Goal: Information Seeking & Learning: Learn about a topic

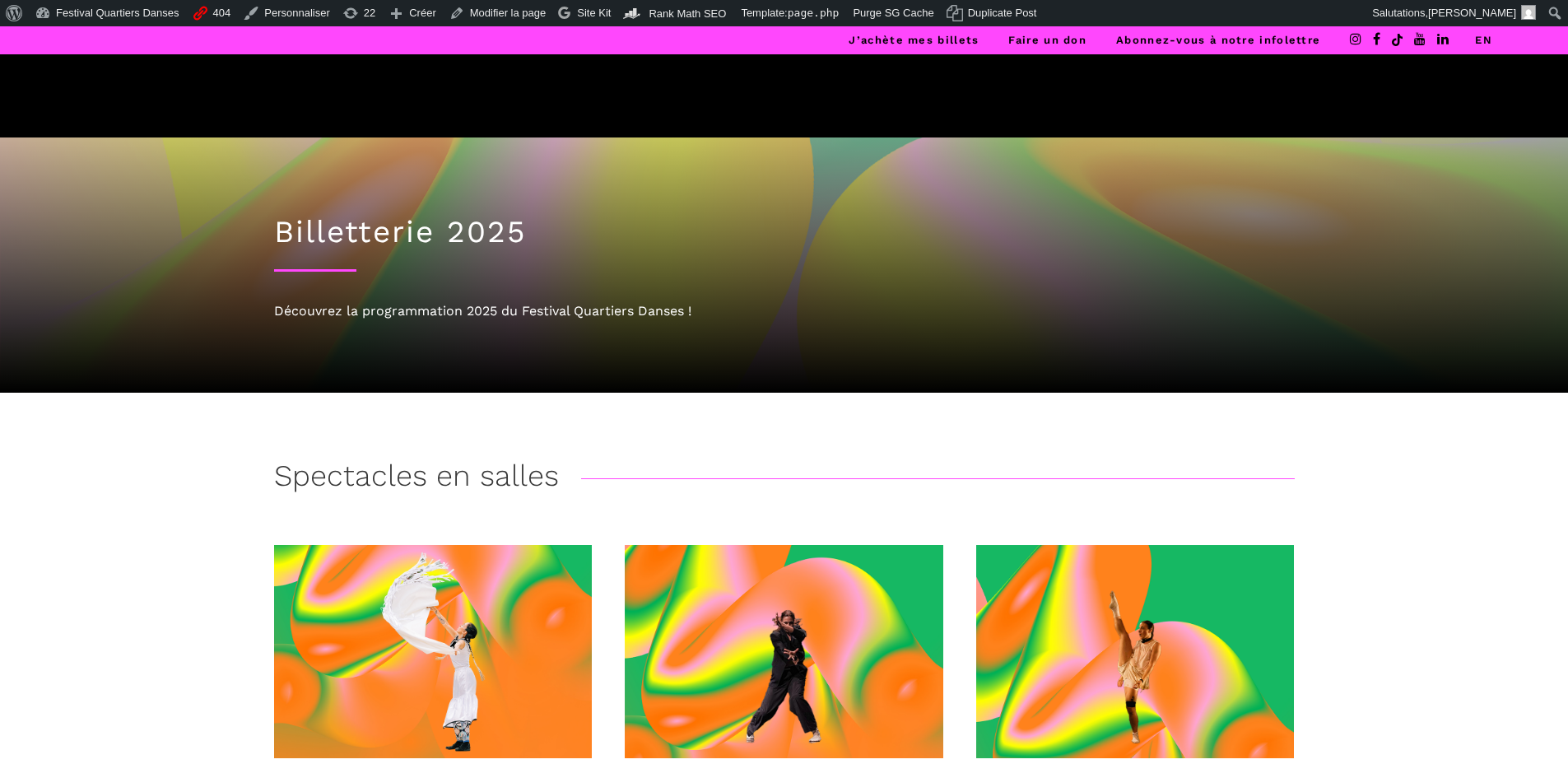
scroll to position [329, 0]
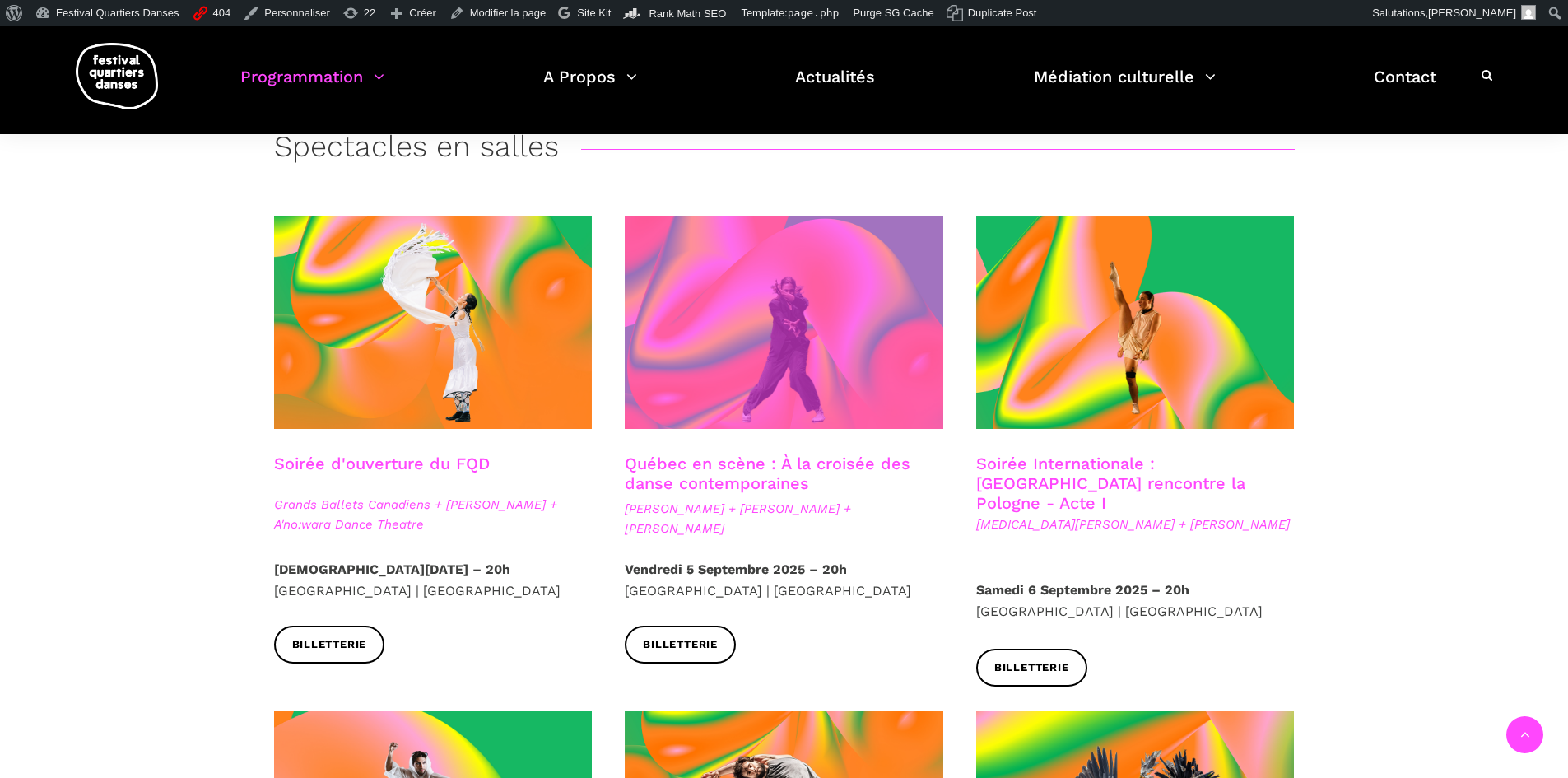
click at [846, 347] on span at bounding box center [783, 322] width 318 height 213
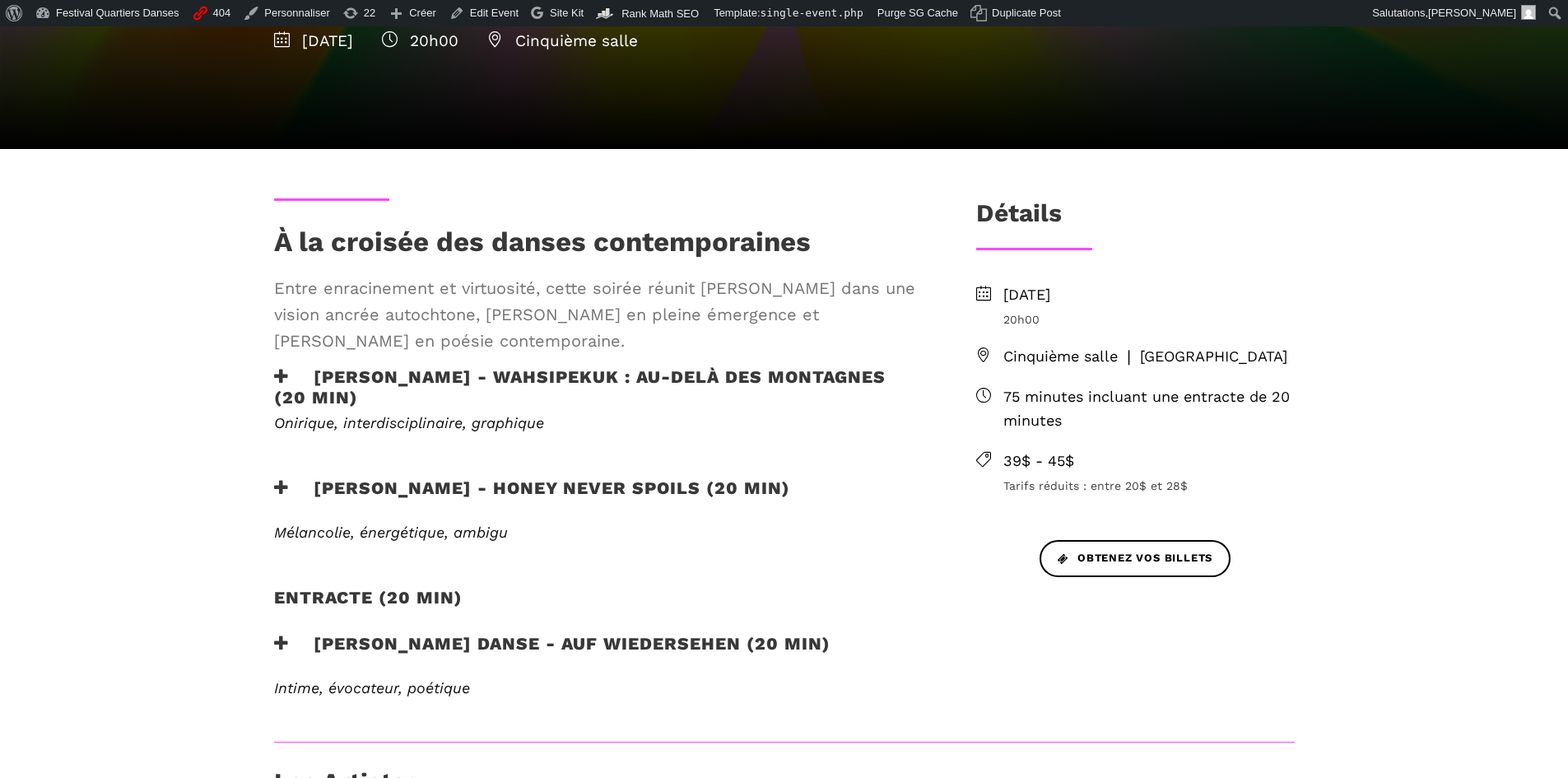
scroll to position [493, 0]
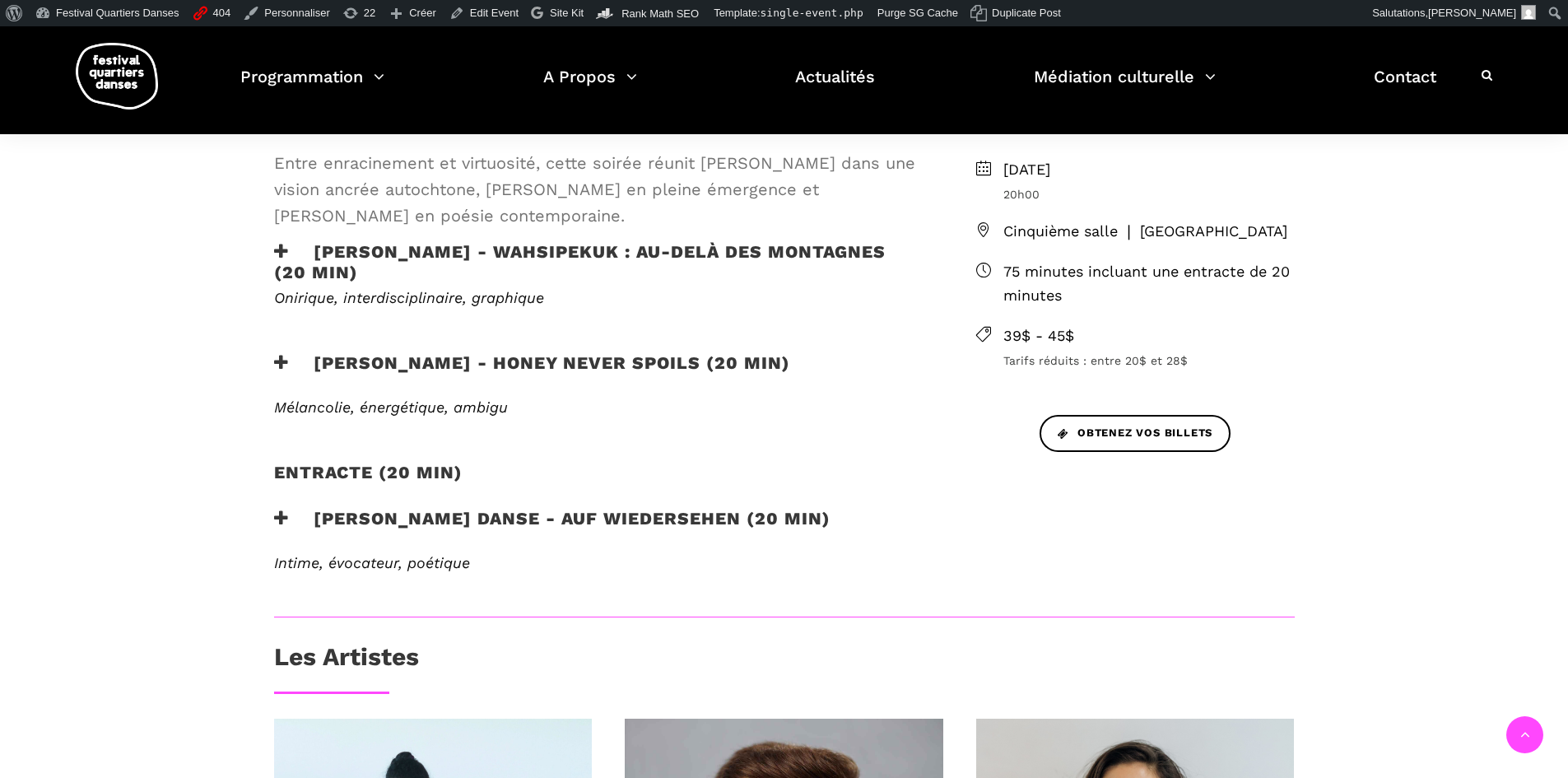
click at [325, 254] on h3 "Ivanie Aubin-Malo - WAHSIPEKUK : Au-delà des montagnes (20 min)" at bounding box center [598, 261] width 649 height 41
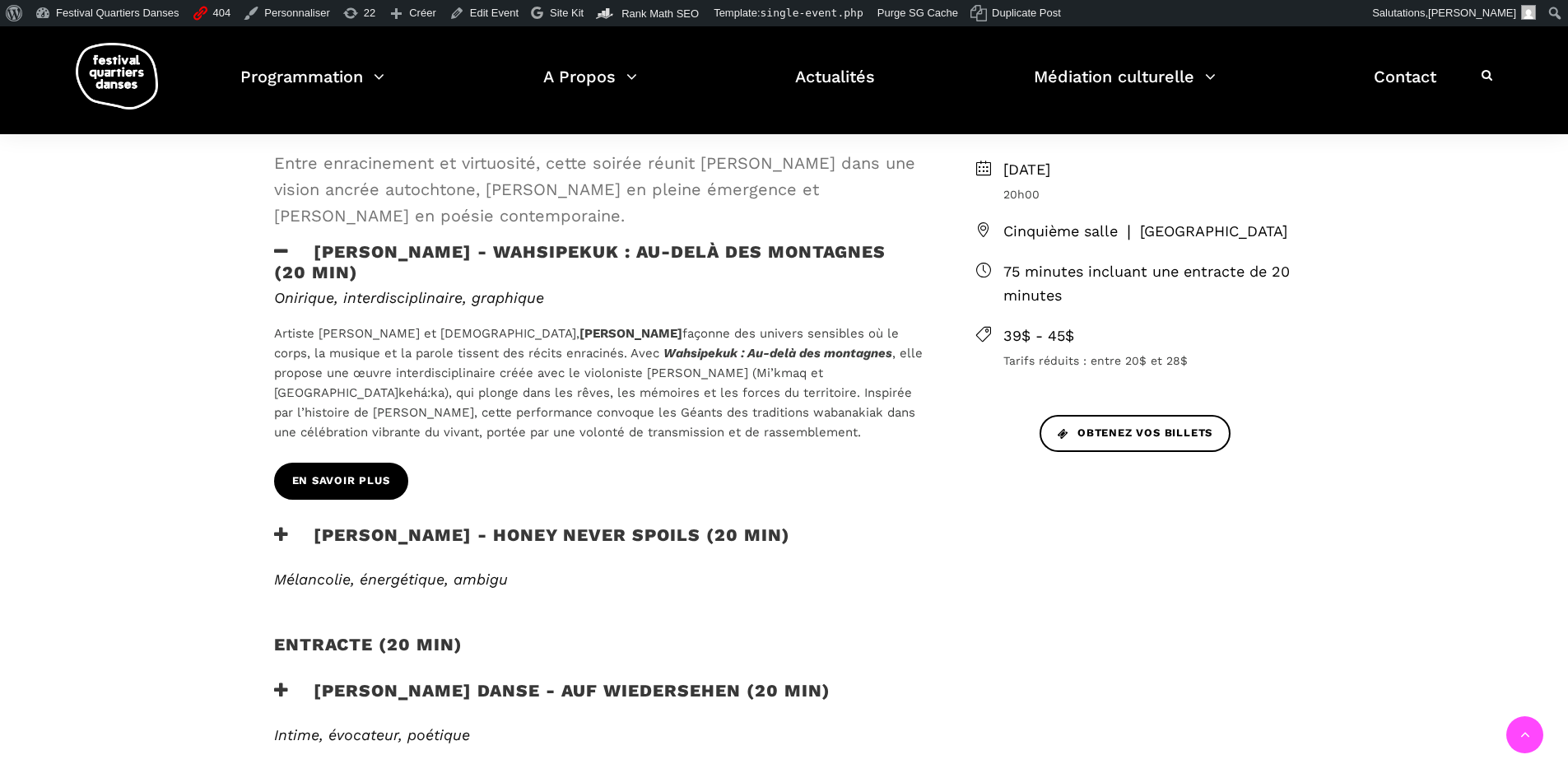
click at [340, 481] on span "En savoir plus" at bounding box center [341, 481] width 98 height 18
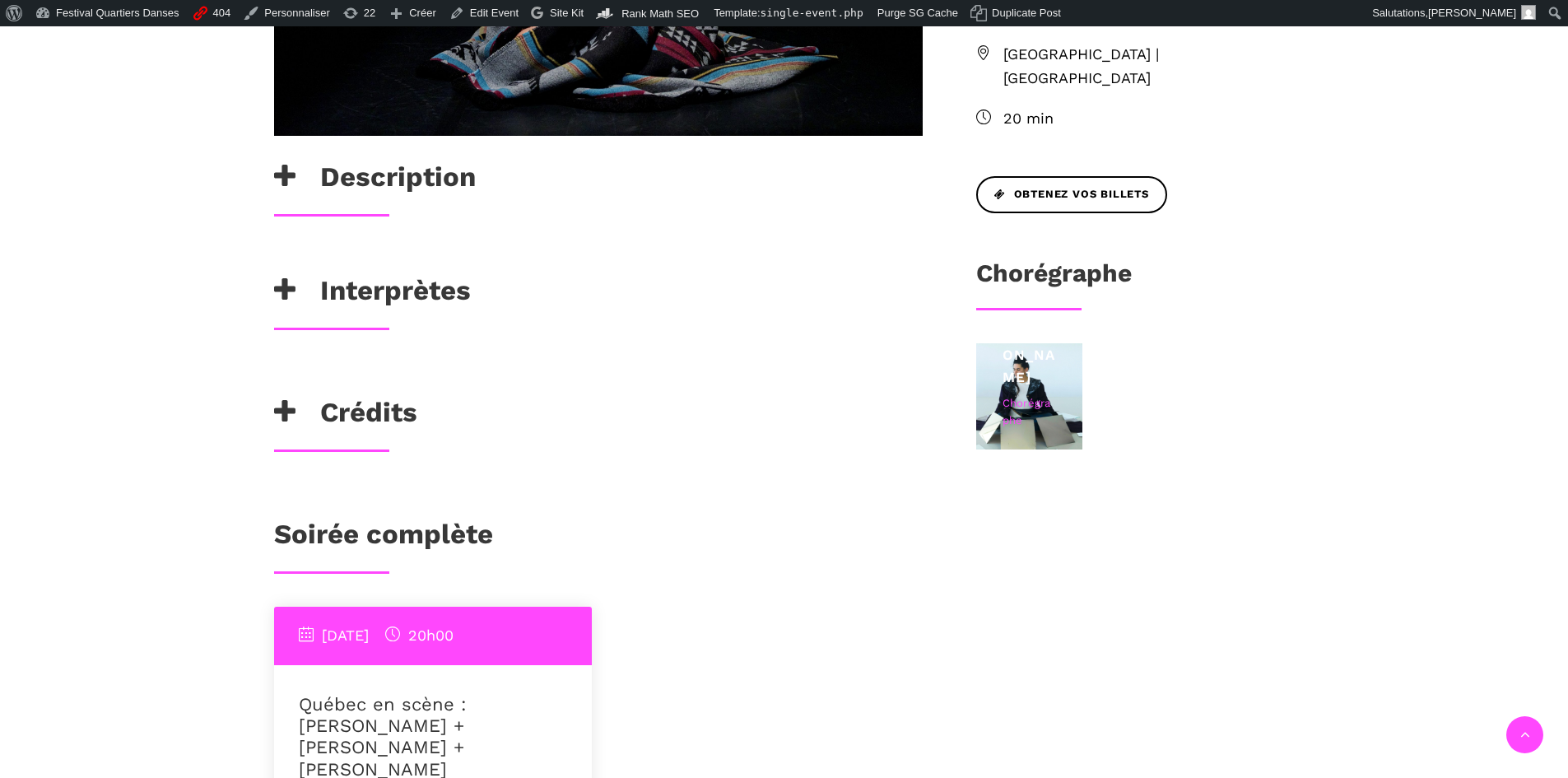
click at [363, 214] on div at bounding box center [332, 215] width 115 height 3
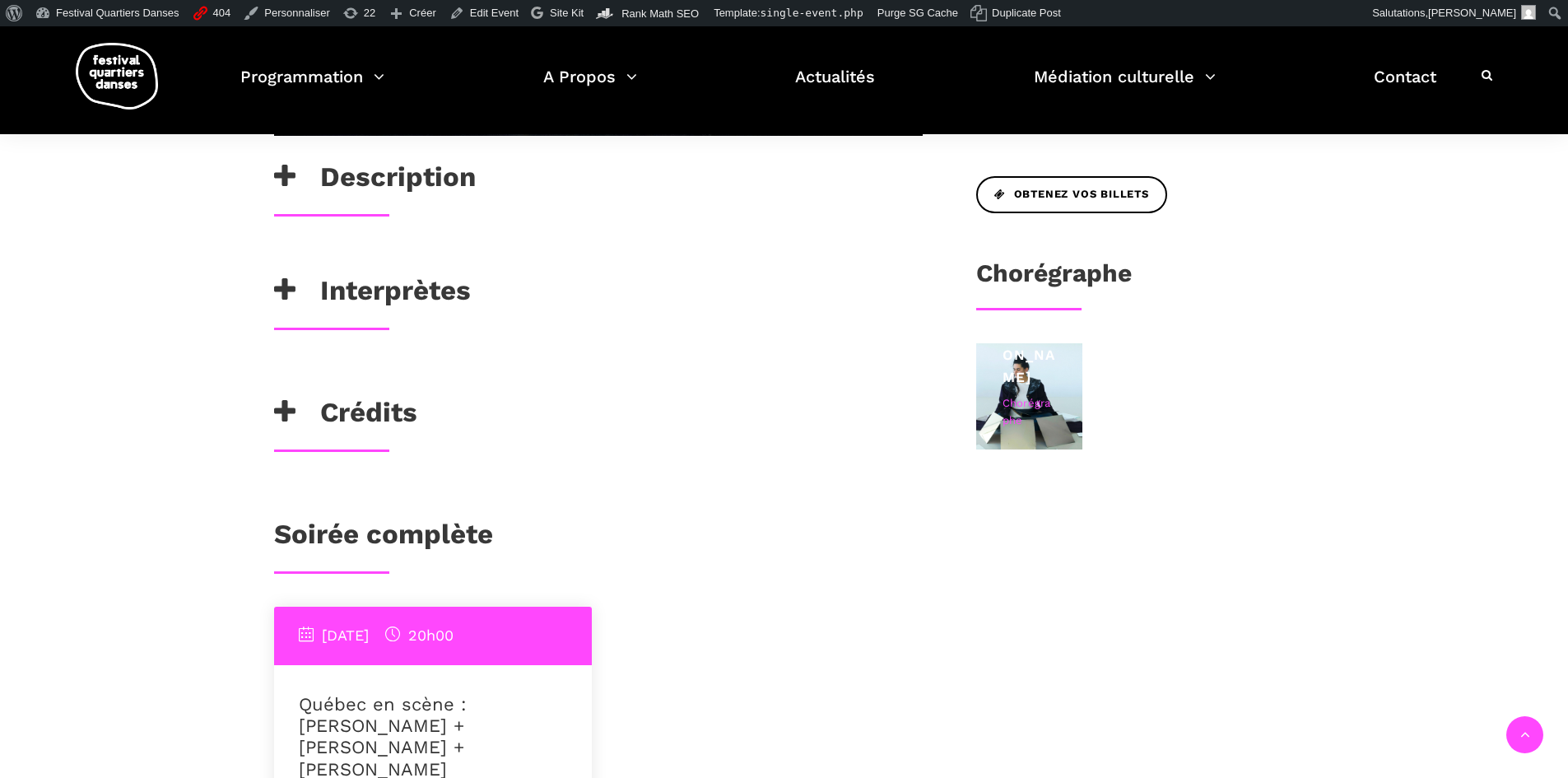
click at [371, 190] on h3 "Description" at bounding box center [375, 180] width 201 height 41
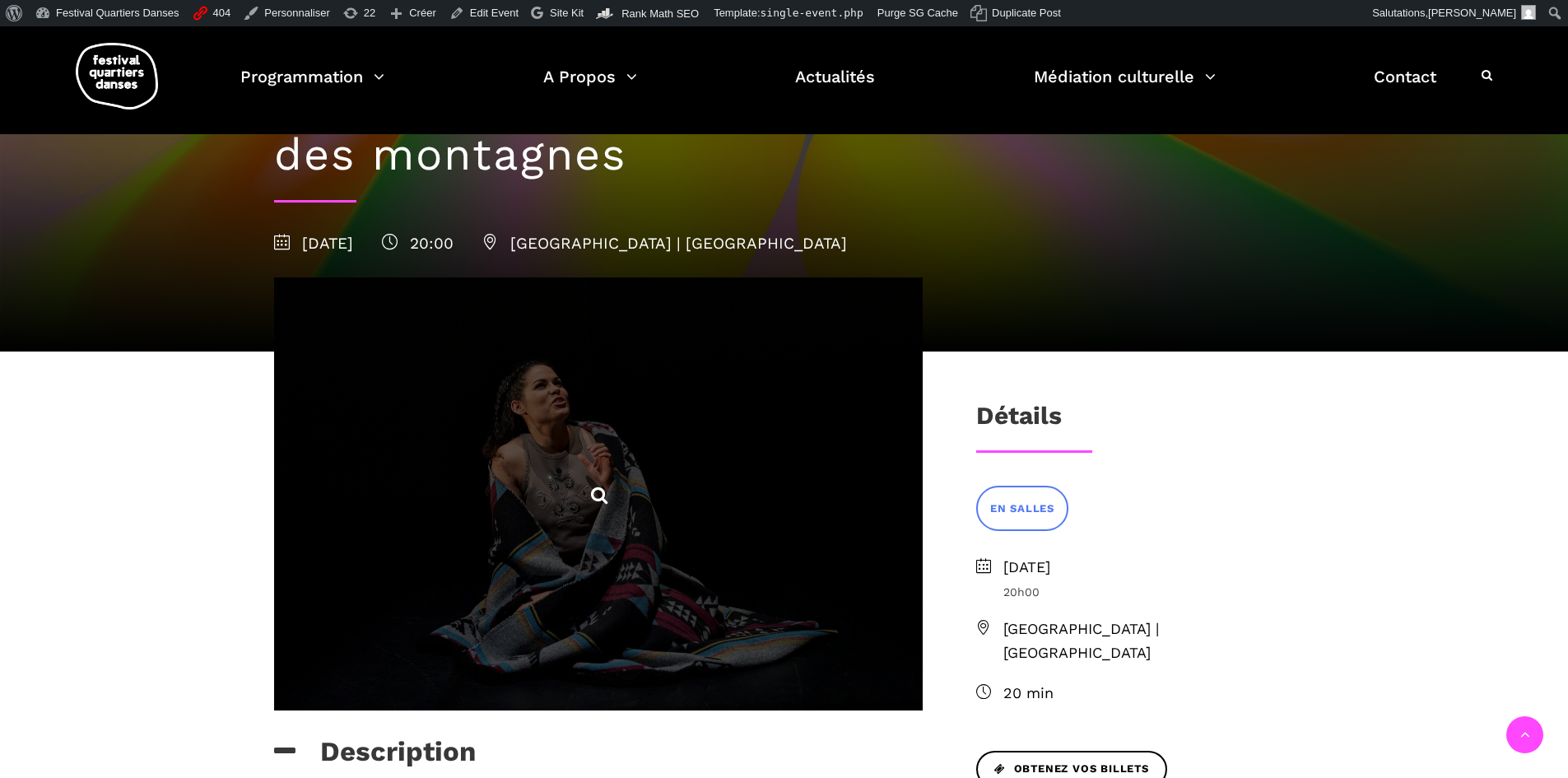
scroll to position [164, 0]
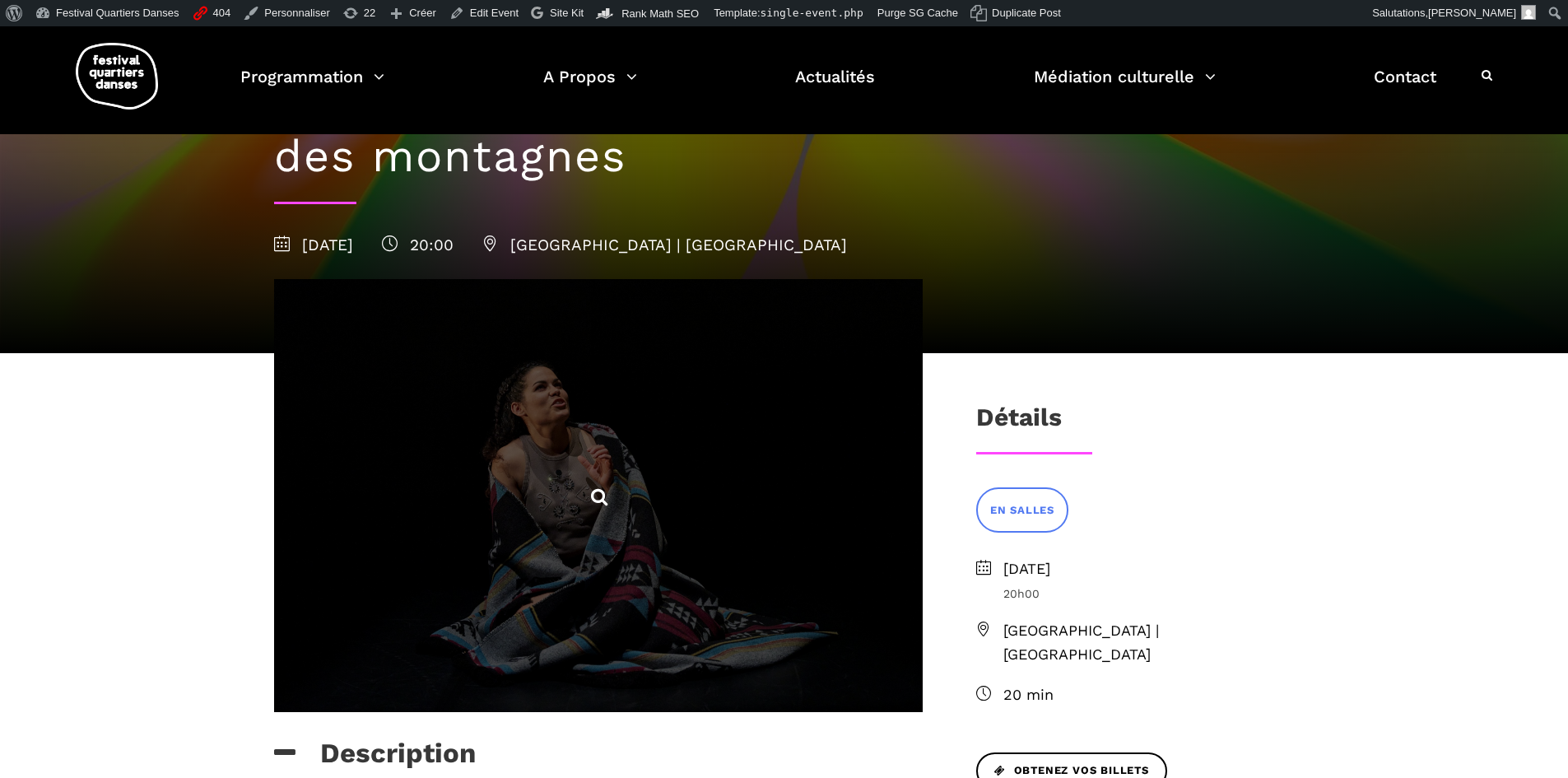
scroll to position [0, 0]
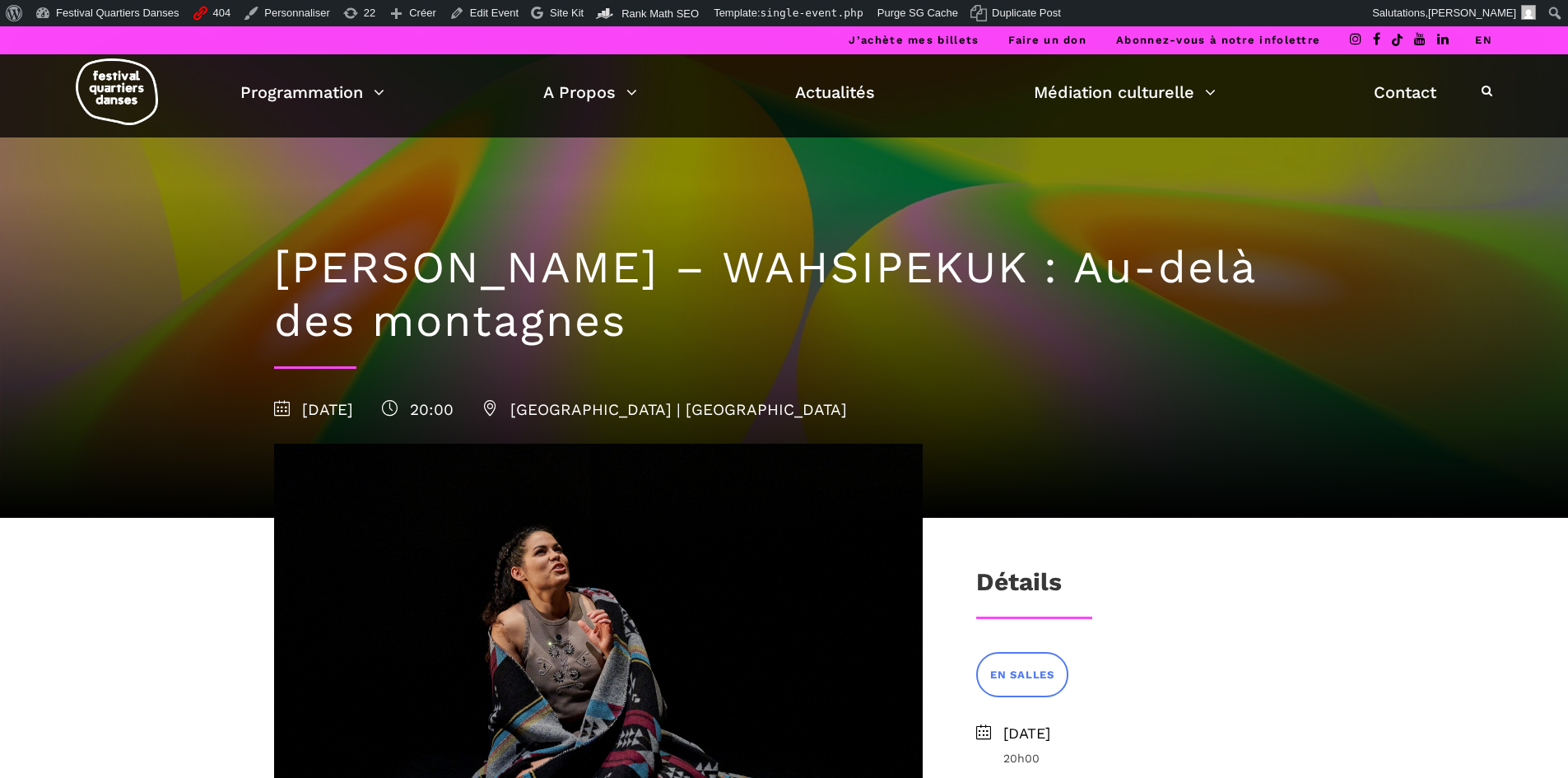
drag, startPoint x: 280, startPoint y: 264, endPoint x: 677, endPoint y: 320, distance: 400.9
click at [677, 320] on h1 "Ivanie-Aubin Malo – WAHSIPEKUK : Au-delà des montagnes" at bounding box center [785, 294] width 1021 height 107
click at [556, 283] on h1 "Ivanie-Aubin Malo – WAHSIPEKUK : Au-delà des montagnes" at bounding box center [785, 294] width 1021 height 107
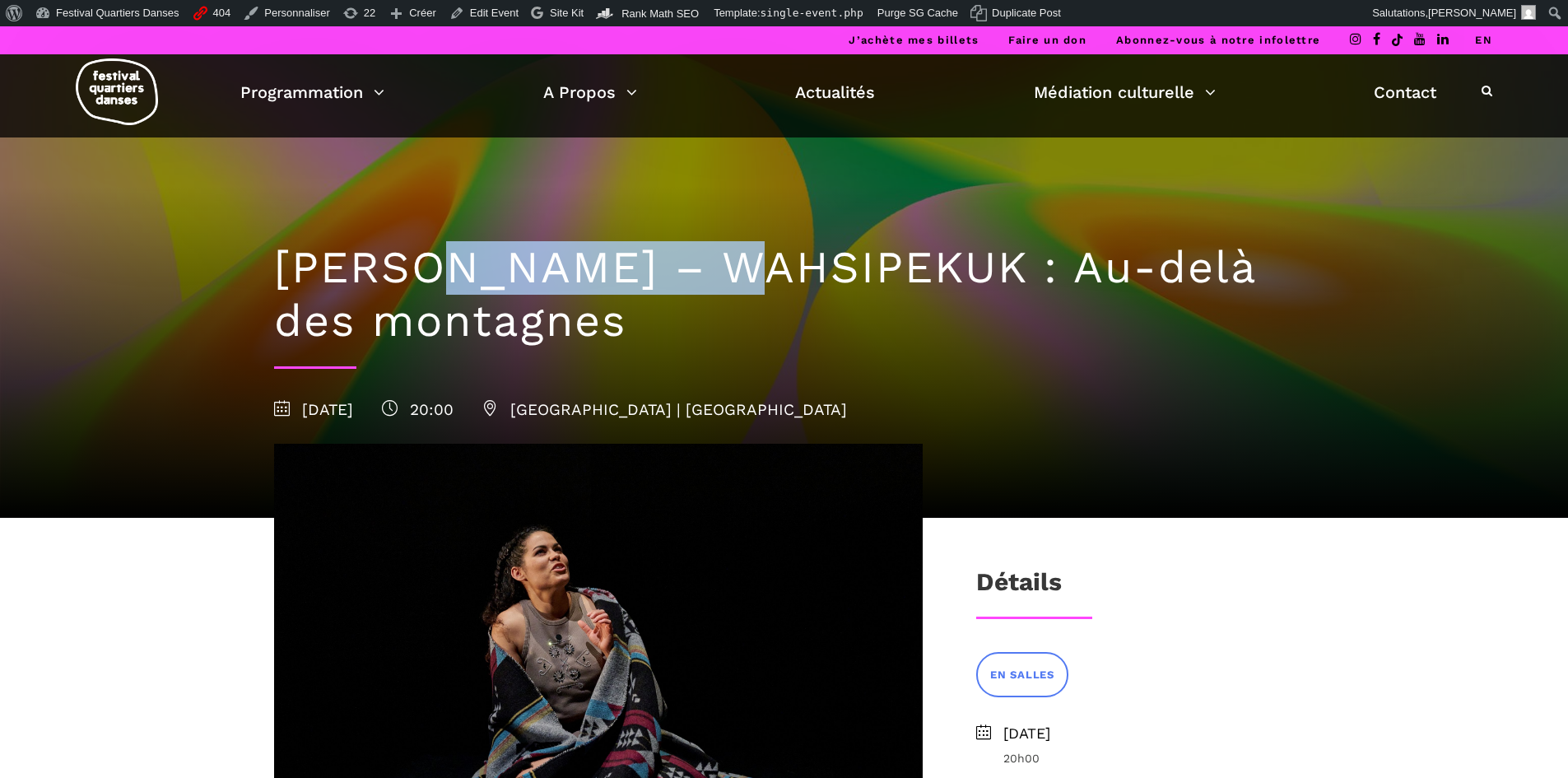
drag, startPoint x: 684, startPoint y: 277, endPoint x: 412, endPoint y: 269, distance: 272.1
click at [412, 269] on h1 "Ivanie-Aubin Malo – WAHSIPEKUK : Au-delà des montagnes" at bounding box center [785, 294] width 1021 height 107
copy h1 "-Aubin Malo"
click at [652, 217] on div "Ivanie-Aubin Malo – WAHSIPEKUK : Au-delà des montagnes 5 septembre 2025 20:00 C…" at bounding box center [784, 327] width 1053 height 380
drag, startPoint x: 695, startPoint y: 268, endPoint x: 269, endPoint y: 293, distance: 426.7
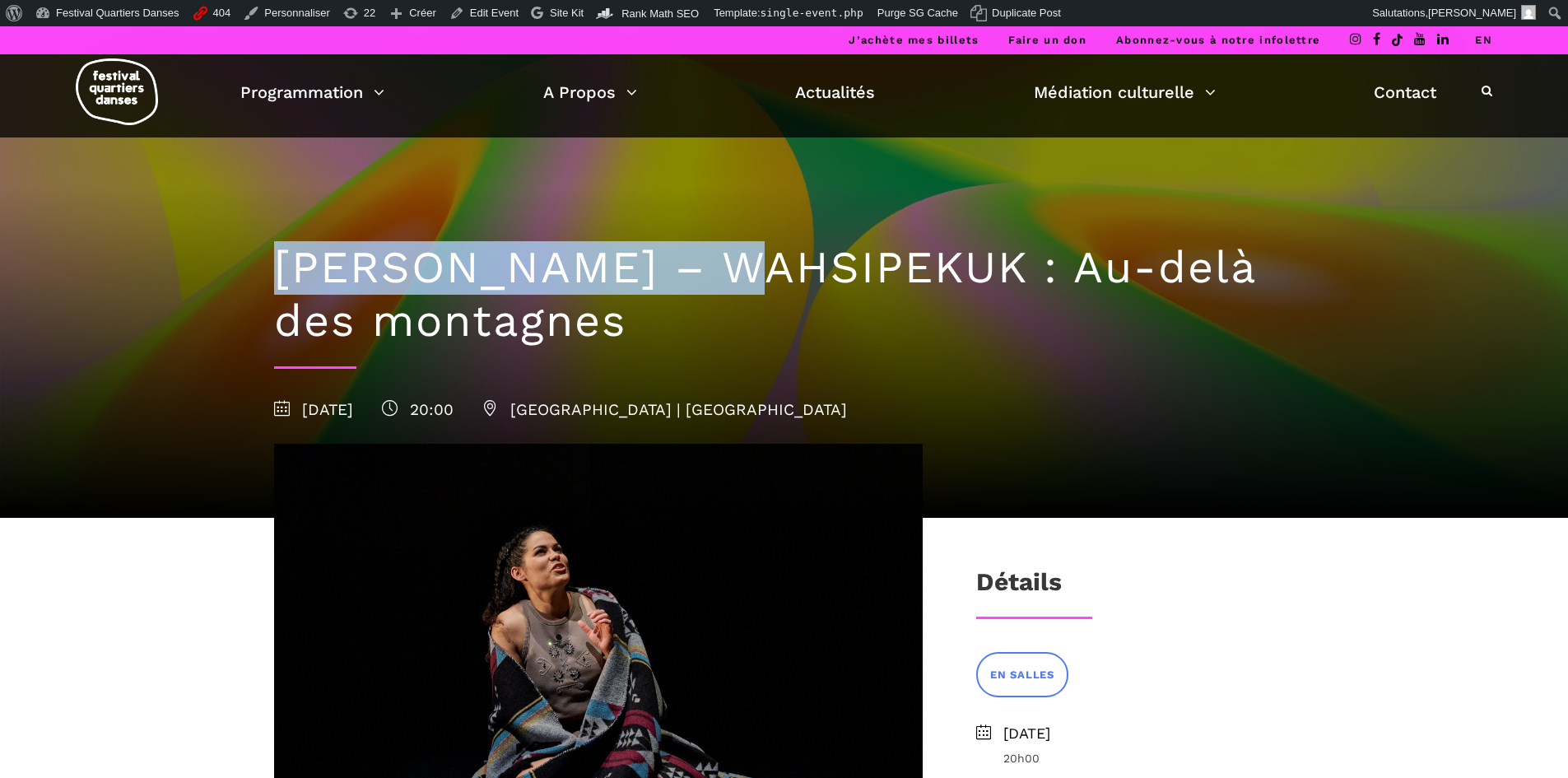
click at [269, 293] on div "Ivanie-Aubin Malo – WAHSIPEKUK : Au-delà des montagnes 5 septembre 2025 20:00 C…" at bounding box center [784, 327] width 1053 height 380
copy h1 "Ivanie-Aubin Malo"
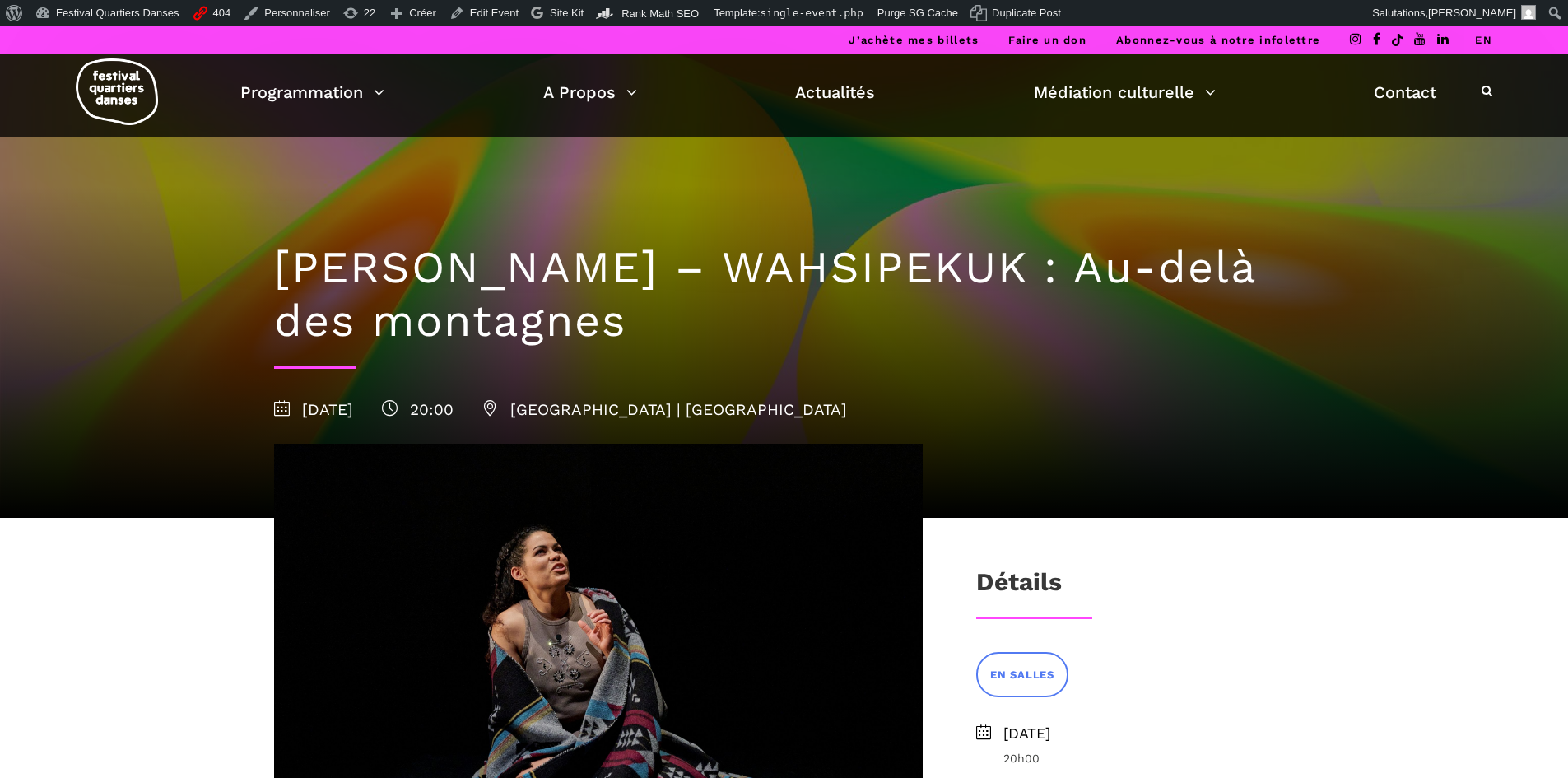
click at [762, 252] on h1 "Ivanie-Aubin Malo – WAHSIPEKUK : Au-delà des montagnes" at bounding box center [785, 294] width 1021 height 107
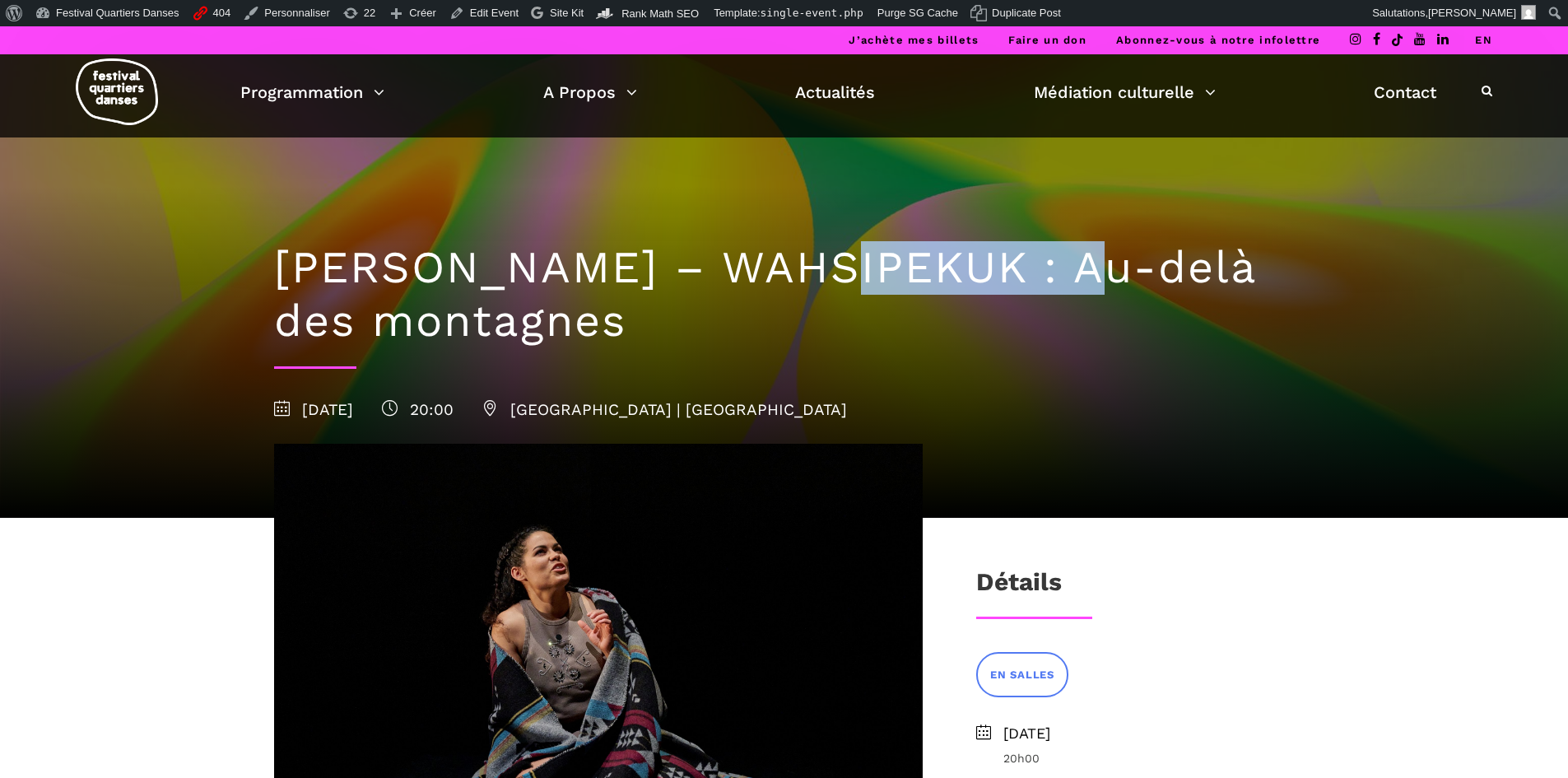
click at [762, 253] on h1 "Ivanie-Aubin Malo – WAHSIPEKUK : Au-delà des montagnes" at bounding box center [785, 294] width 1021 height 107
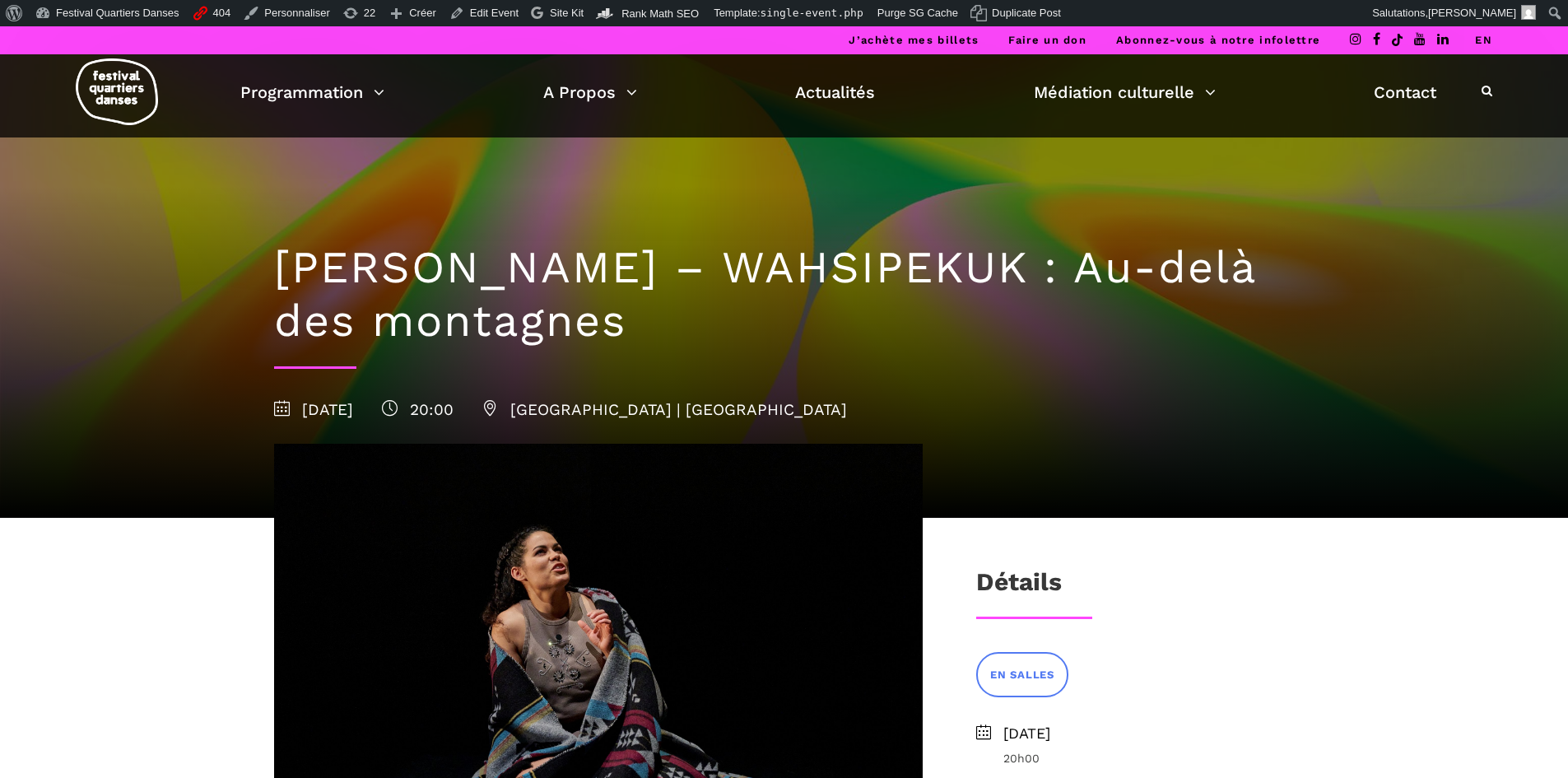
click at [741, 308] on h1 "Ivanie-Aubin Malo – WAHSIPEKUK : Au-delà des montagnes" at bounding box center [785, 294] width 1021 height 107
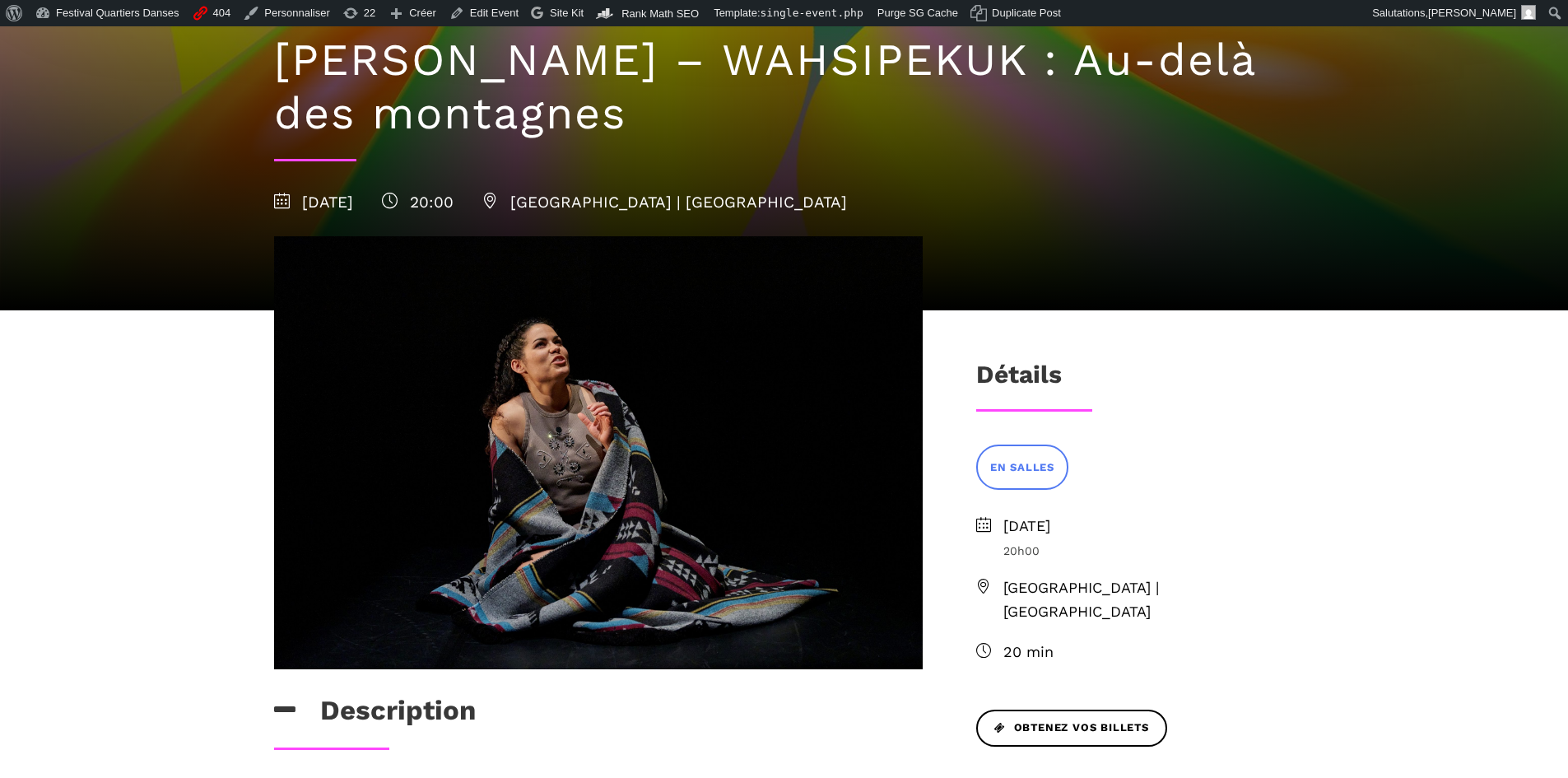
scroll to position [411, 0]
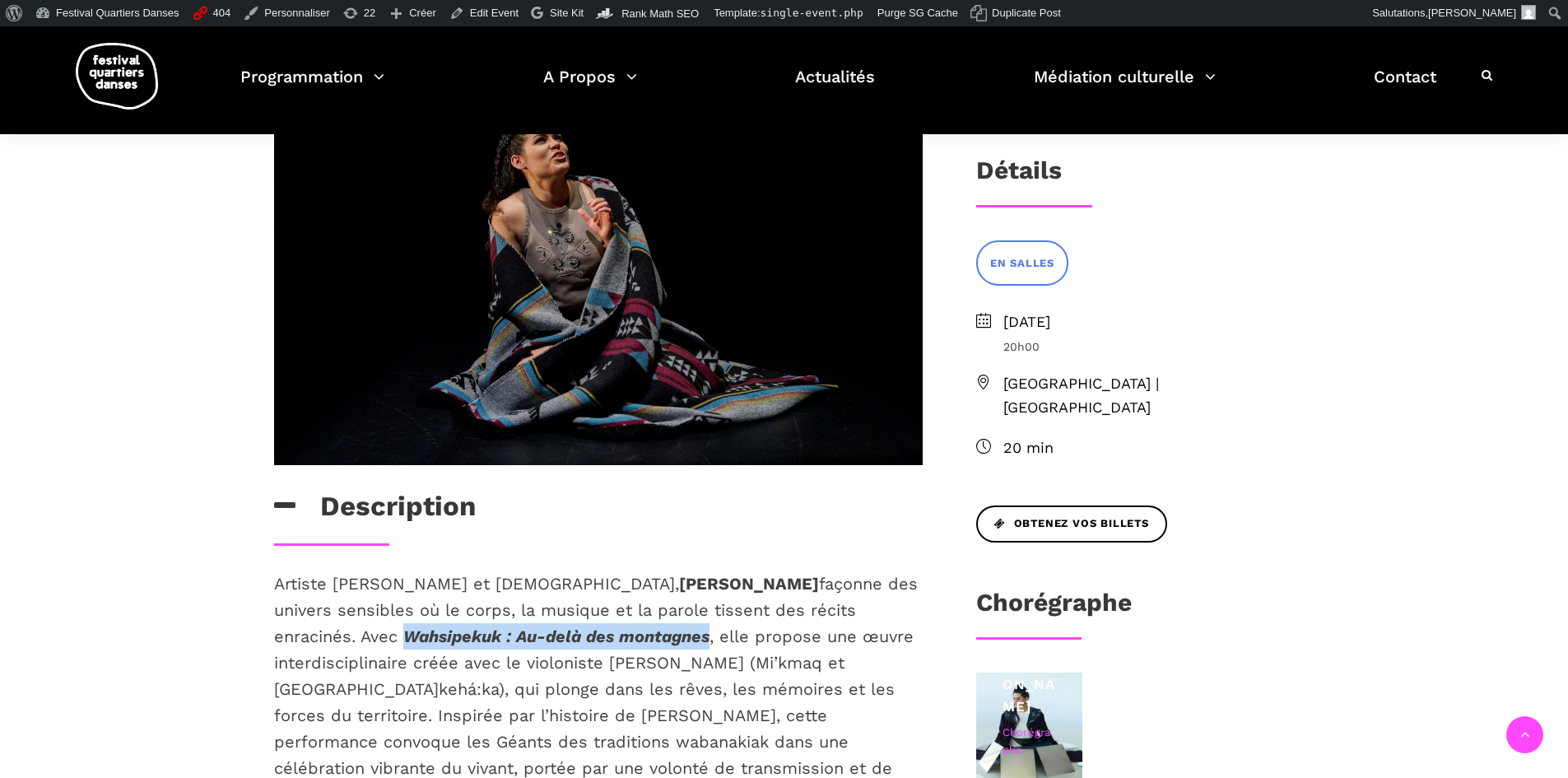
drag, startPoint x: 269, startPoint y: 631, endPoint x: 578, endPoint y: 631, distance: 309.0
click at [578, 631] on div "Artiste wolastoq et québécoise, Ivanie Aubin-Malo façonne des univers sensibles…" at bounding box center [598, 708] width 682 height 278
copy icon "Wahsipekuk : Au-delà des montagnes"
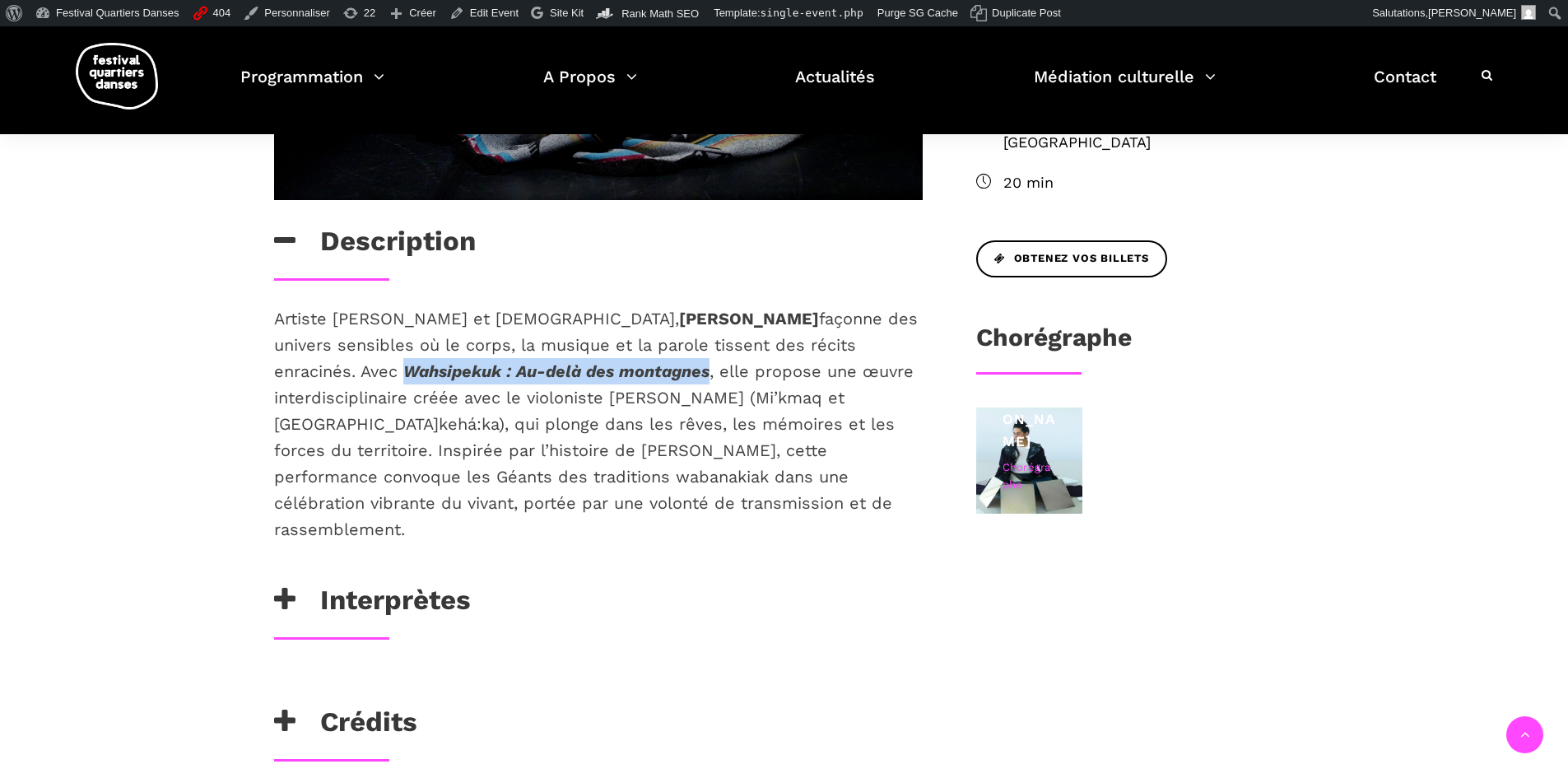
scroll to position [906, 0]
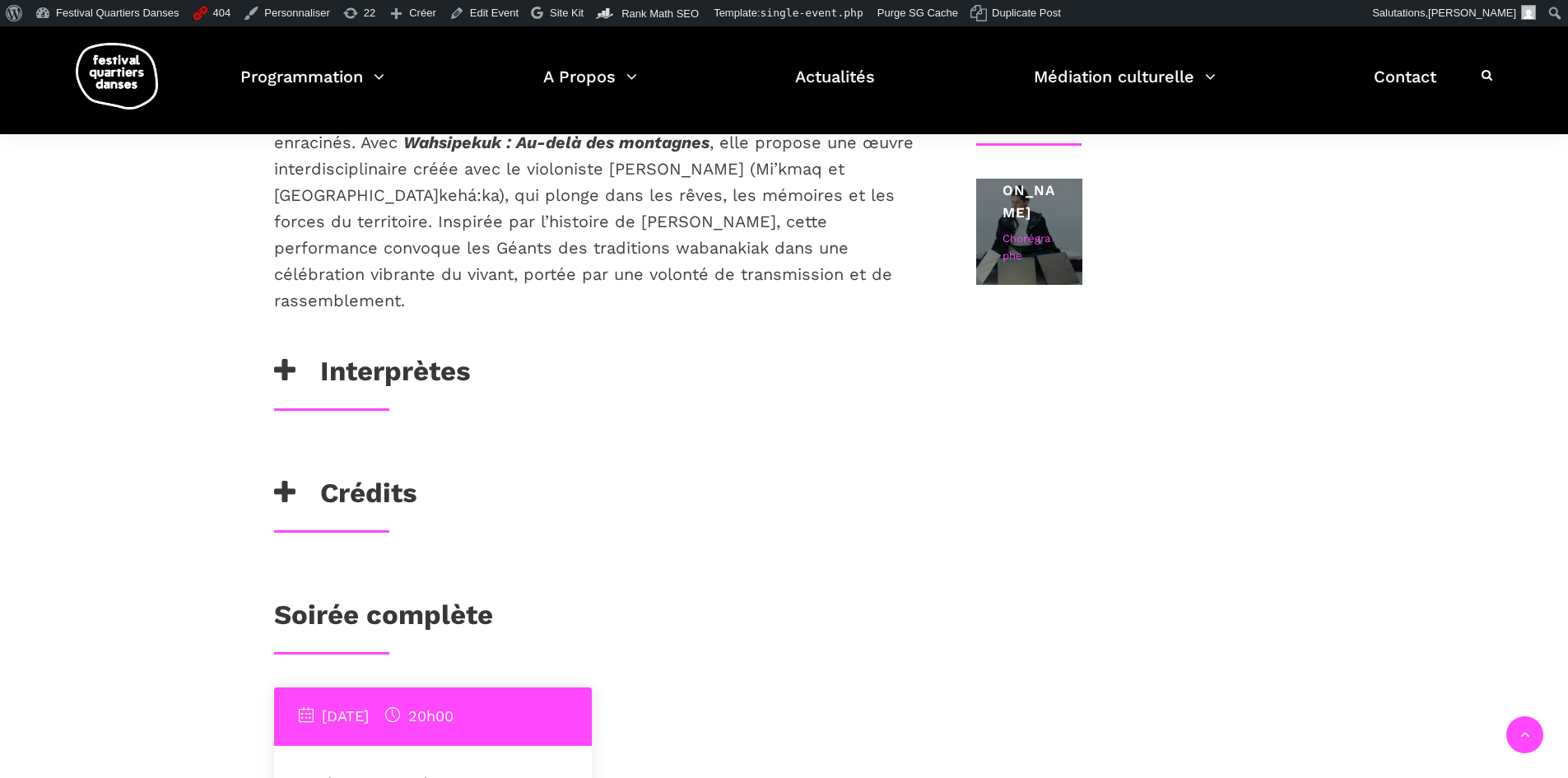
click at [1032, 231] on div "Chorégraphe" at bounding box center [1029, 248] width 54 height 34
click at [1033, 178] on div "[PERSON_NAME]" at bounding box center [1029, 191] width 54 height 67
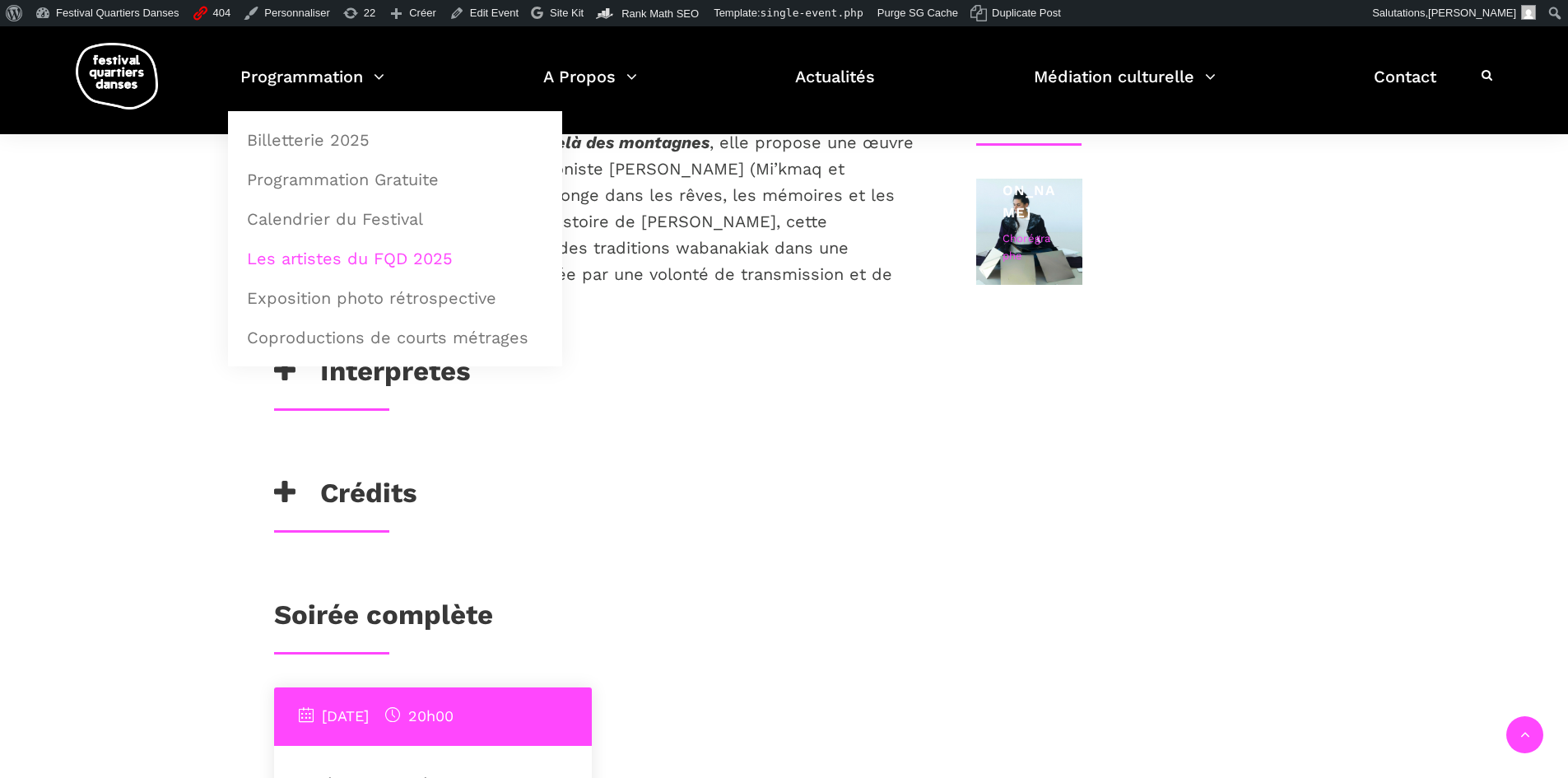
click at [344, 260] on link "Les artistes du FQD 2025" at bounding box center [395, 258] width 316 height 38
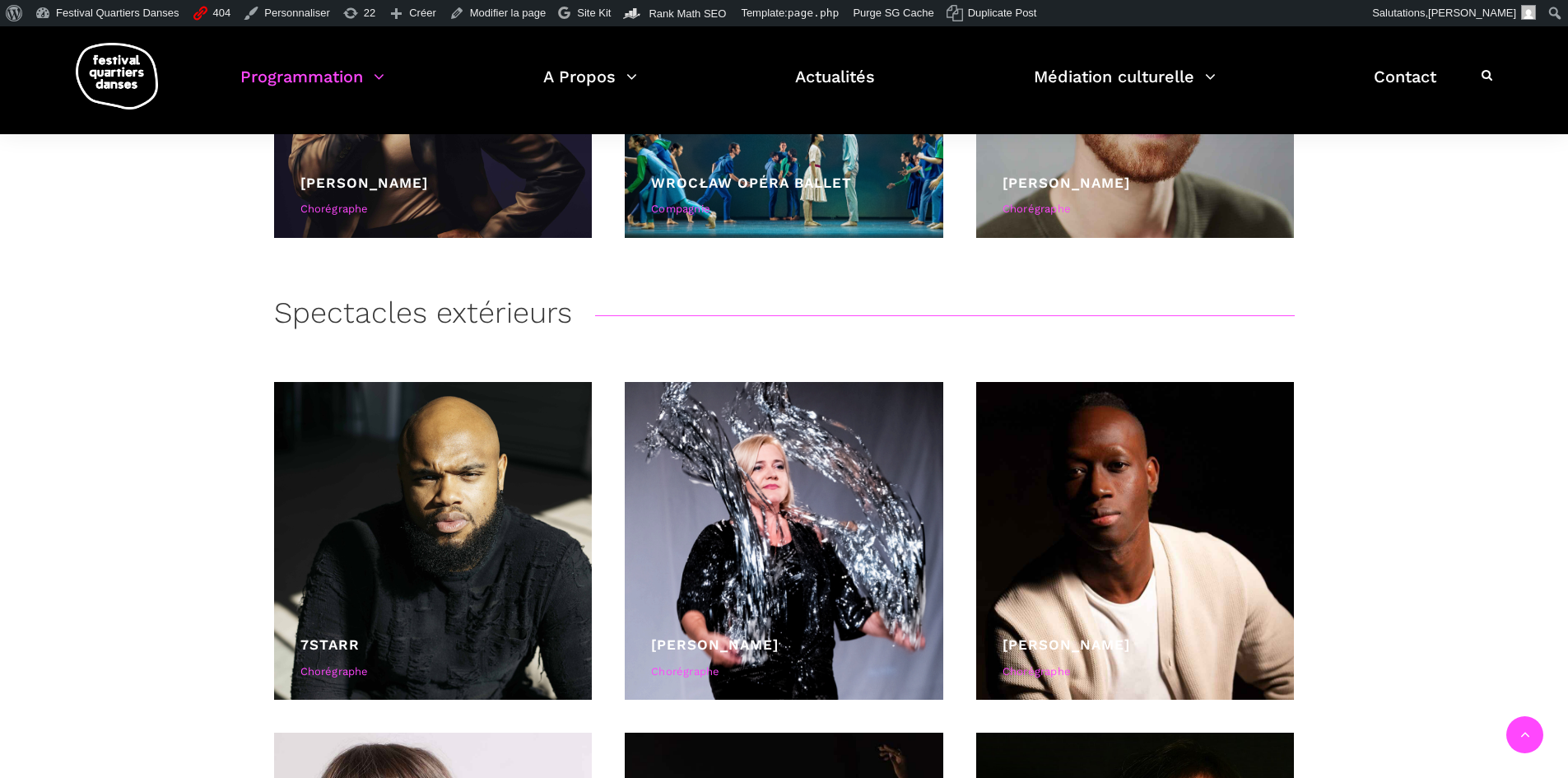
scroll to position [3456, 0]
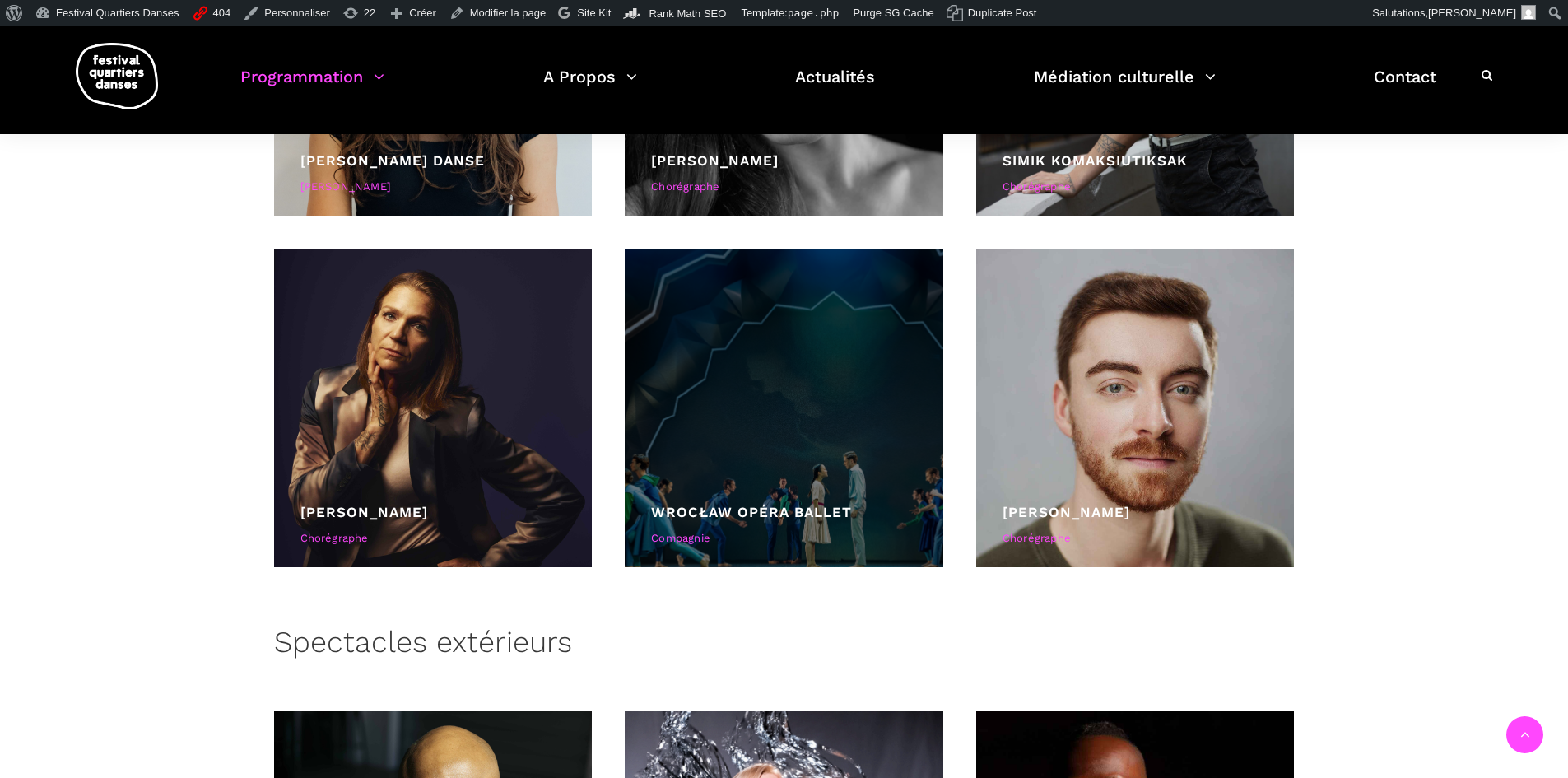
click at [724, 344] on div at bounding box center [783, 407] width 318 height 318
click at [762, 509] on link "Wrocław Opéra Ballet" at bounding box center [751, 512] width 201 height 17
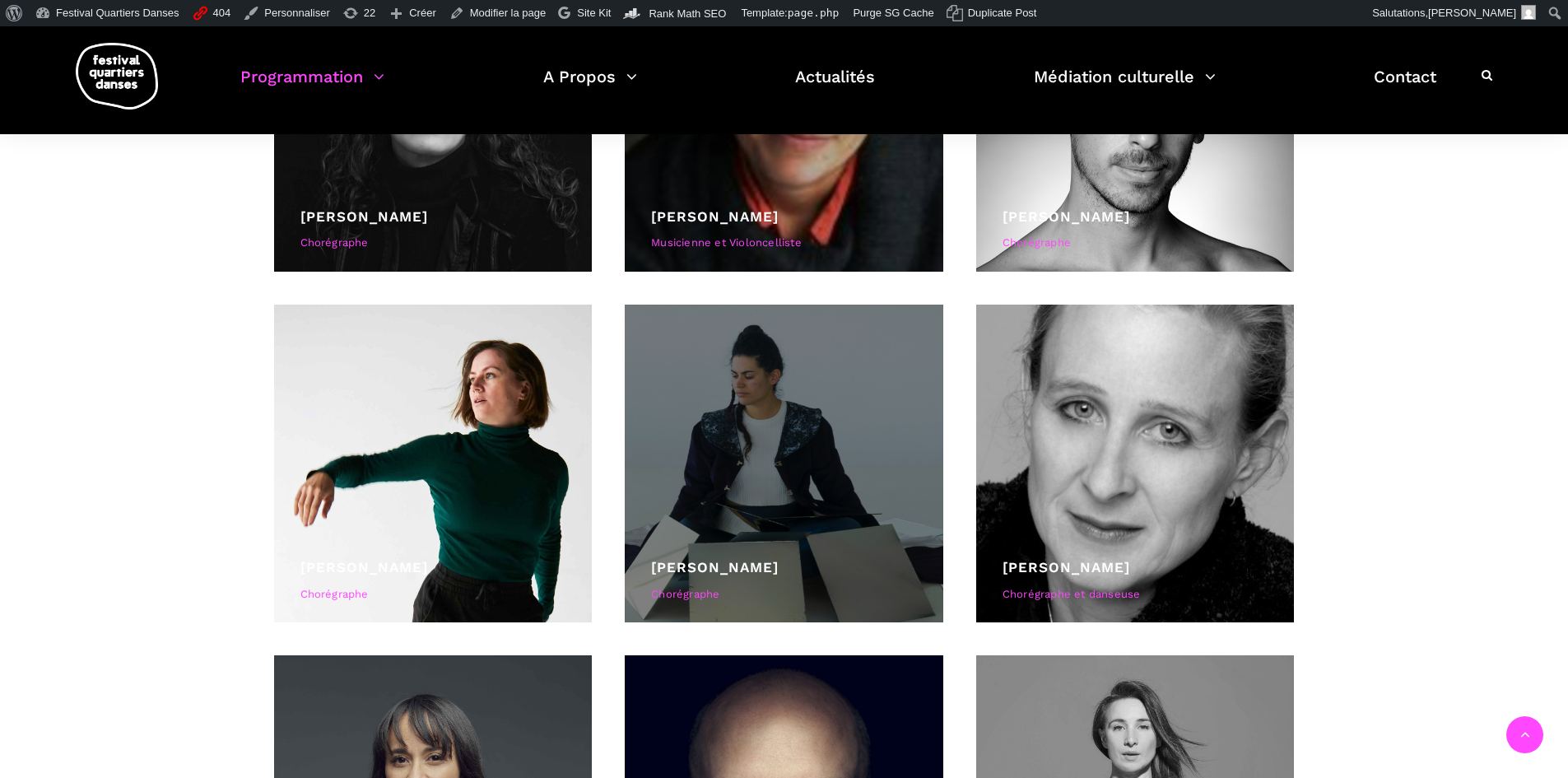
scroll to position [1646, 0]
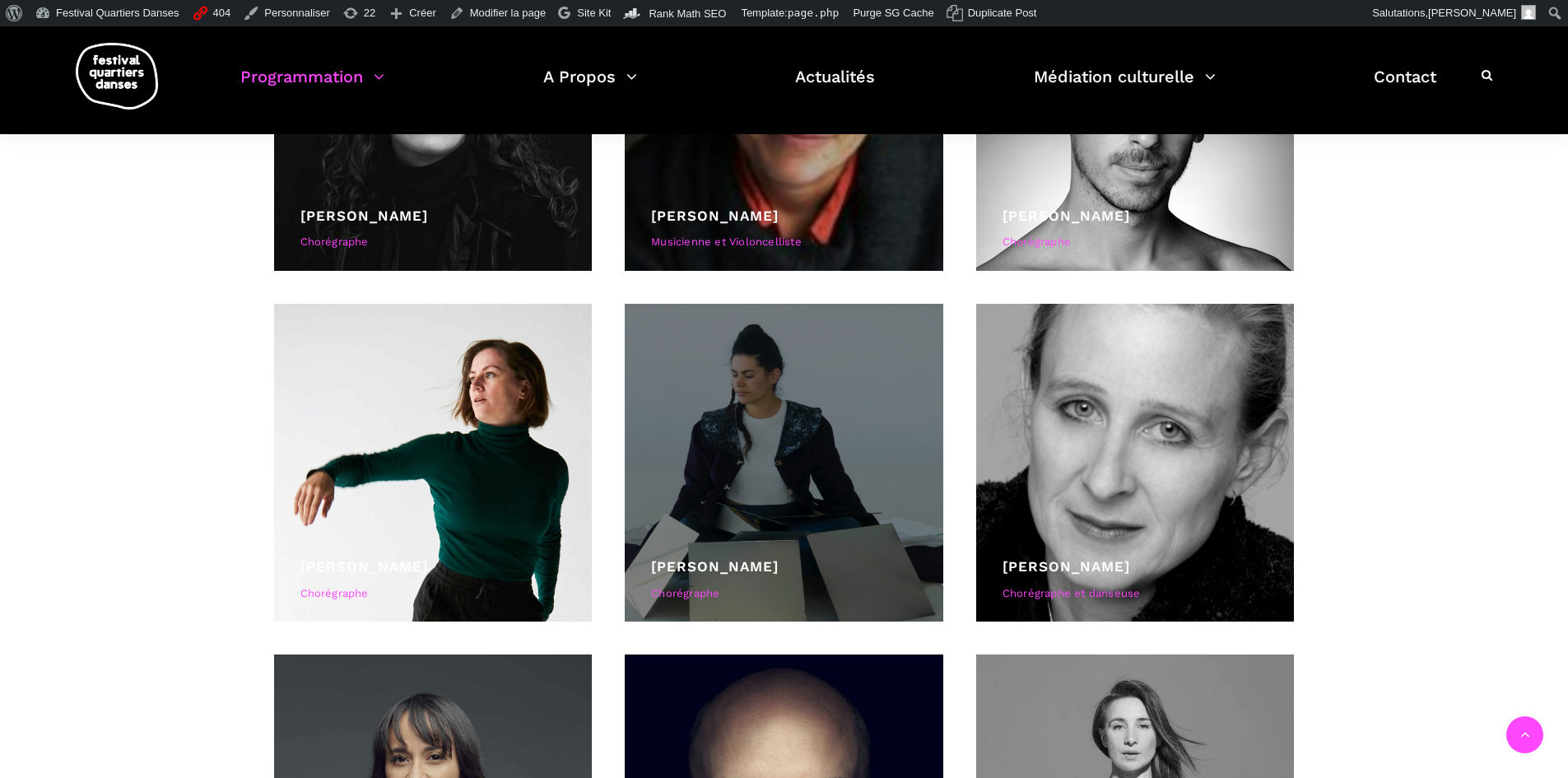
click at [847, 397] on div at bounding box center [783, 462] width 318 height 318
click at [733, 556] on div "[PERSON_NAME]" at bounding box center [784, 567] width 266 height 22
click at [733, 570] on link "[PERSON_NAME]" at bounding box center [715, 567] width 128 height 17
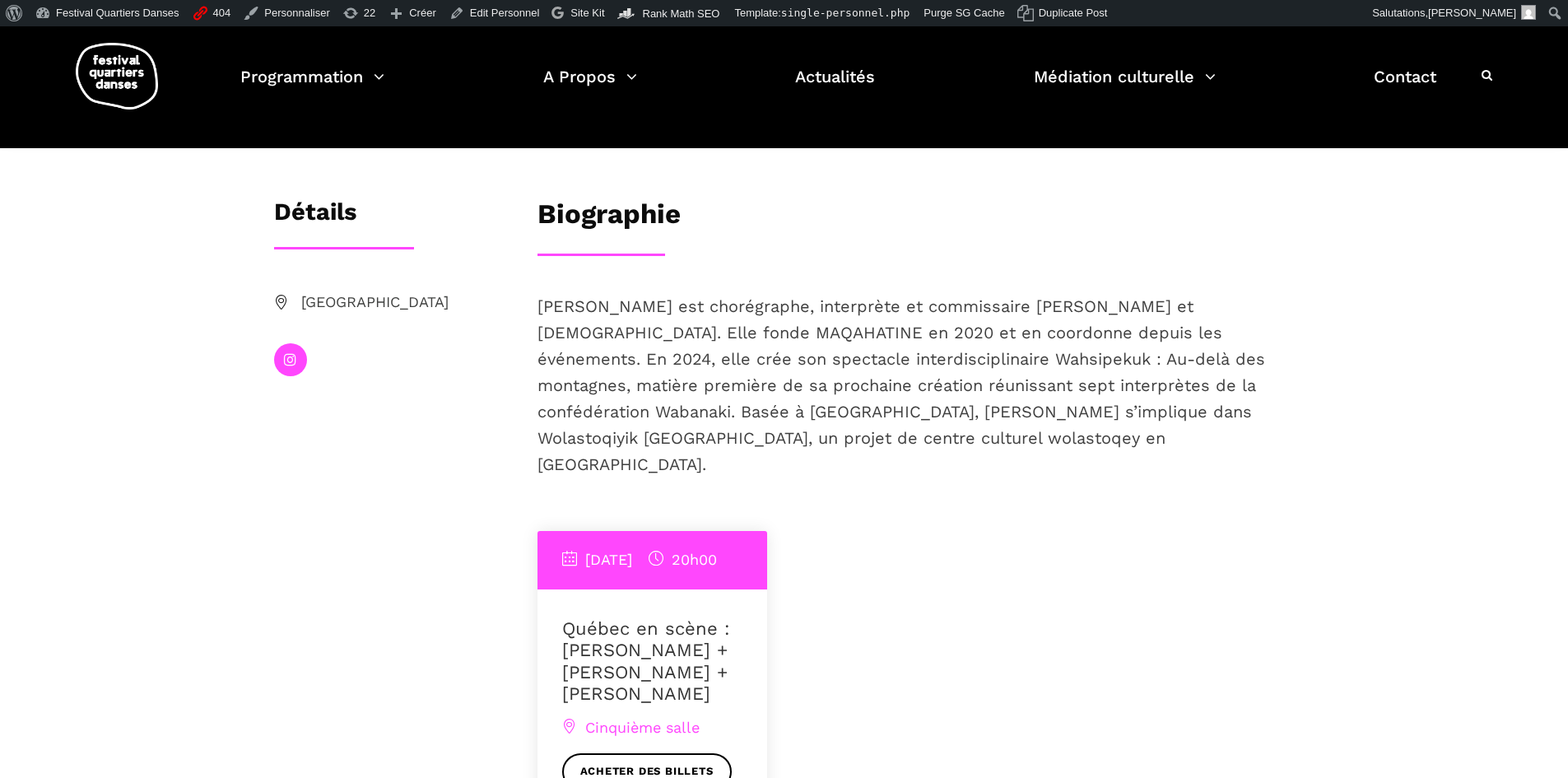
scroll to position [247, 0]
